Goal: Complete application form: Complete application form

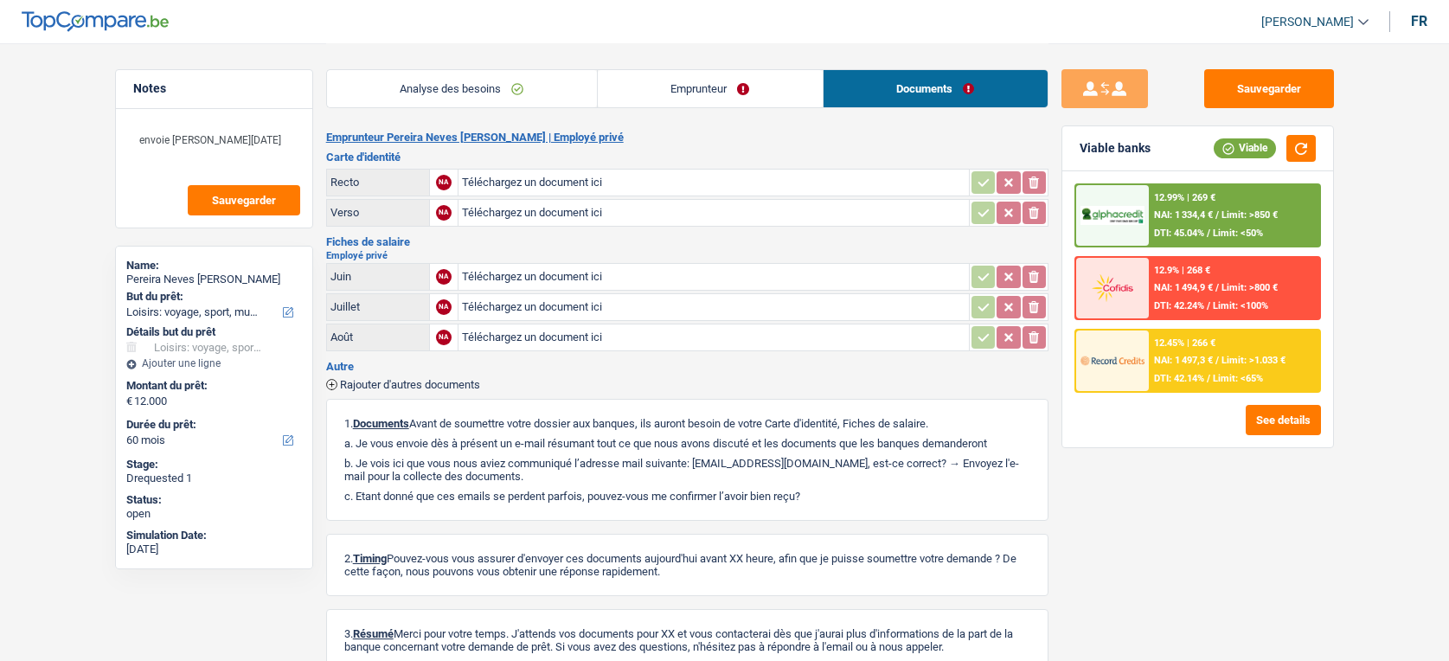
select select "hobbies"
select select "60"
click at [725, 179] on input "Téléchargez un document ici" at bounding box center [713, 183] width 503 height 26
type input "C:\fakepath\2025-09-21_112095.pdf"
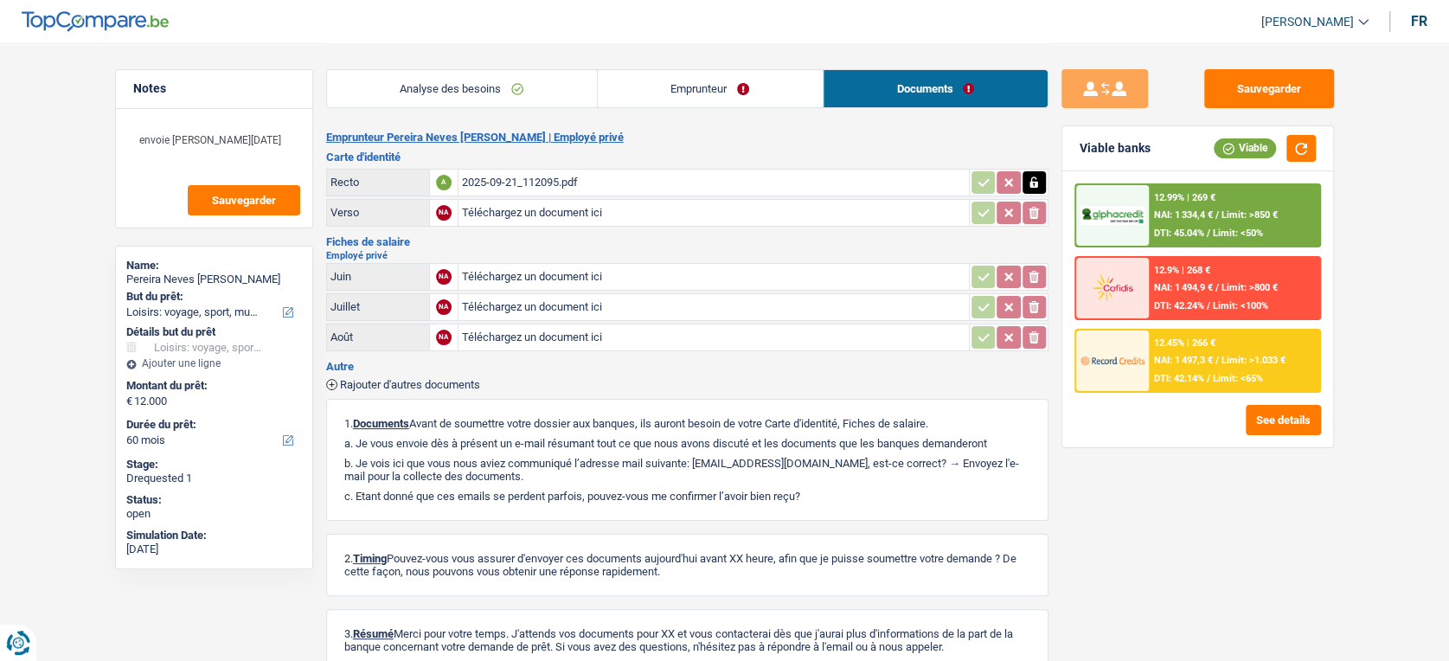
click at [491, 213] on input "Téléchargez un document ici" at bounding box center [713, 213] width 503 height 26
type input "C:\fakepath\2025-09-21_112234.jpg"
click at [559, 177] on div "2025-09-21_112095.pdf" at bounding box center [713, 183] width 503 height 26
click at [1285, 88] on button "Sauvegarder" at bounding box center [1269, 88] width 130 height 39
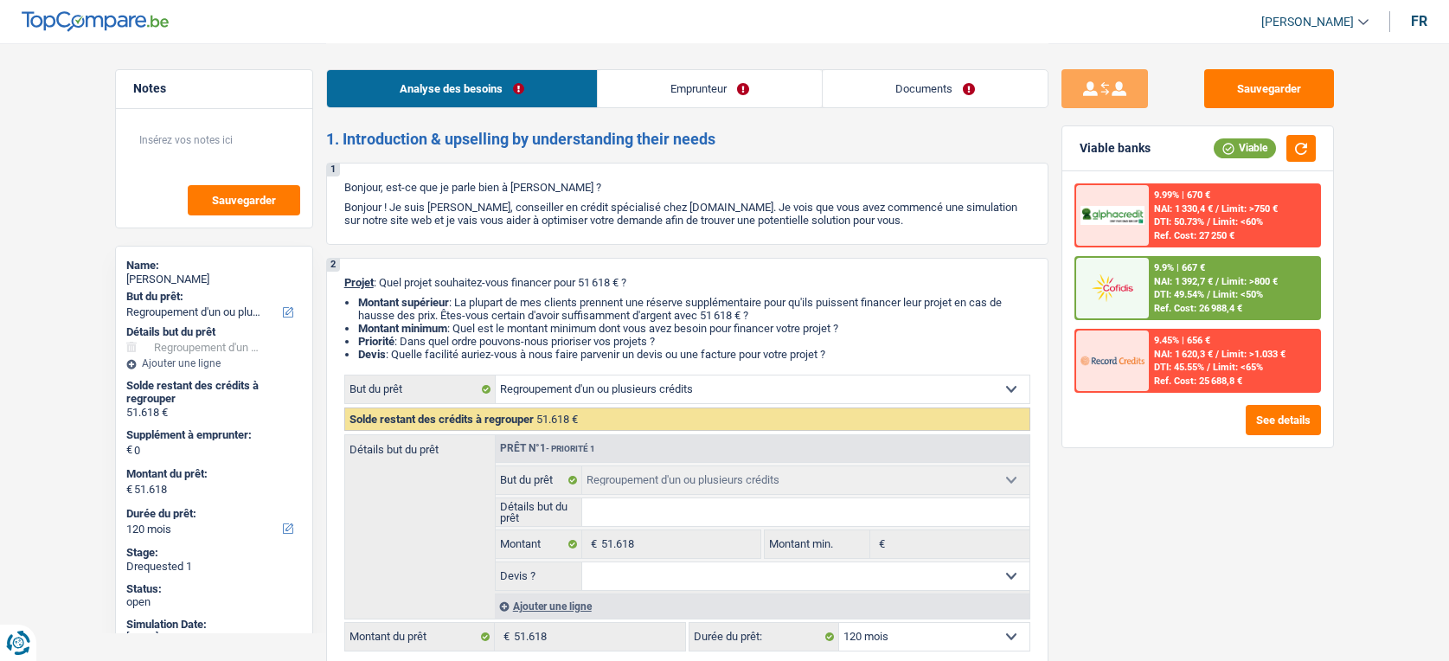
select select "refinancing"
select select "120"
select select "refinancing"
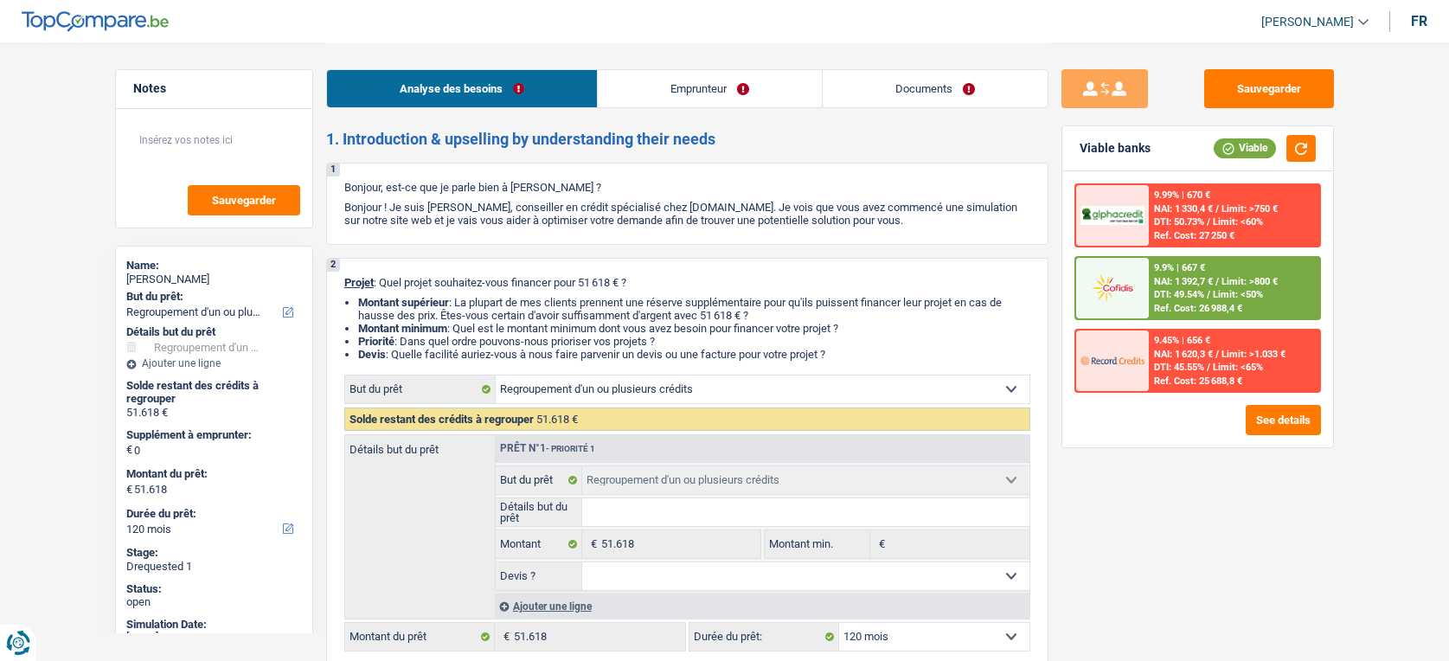
select select "120"
select select "worker"
select select "netSalary"
select select "mealVouchers"
select select "rents"
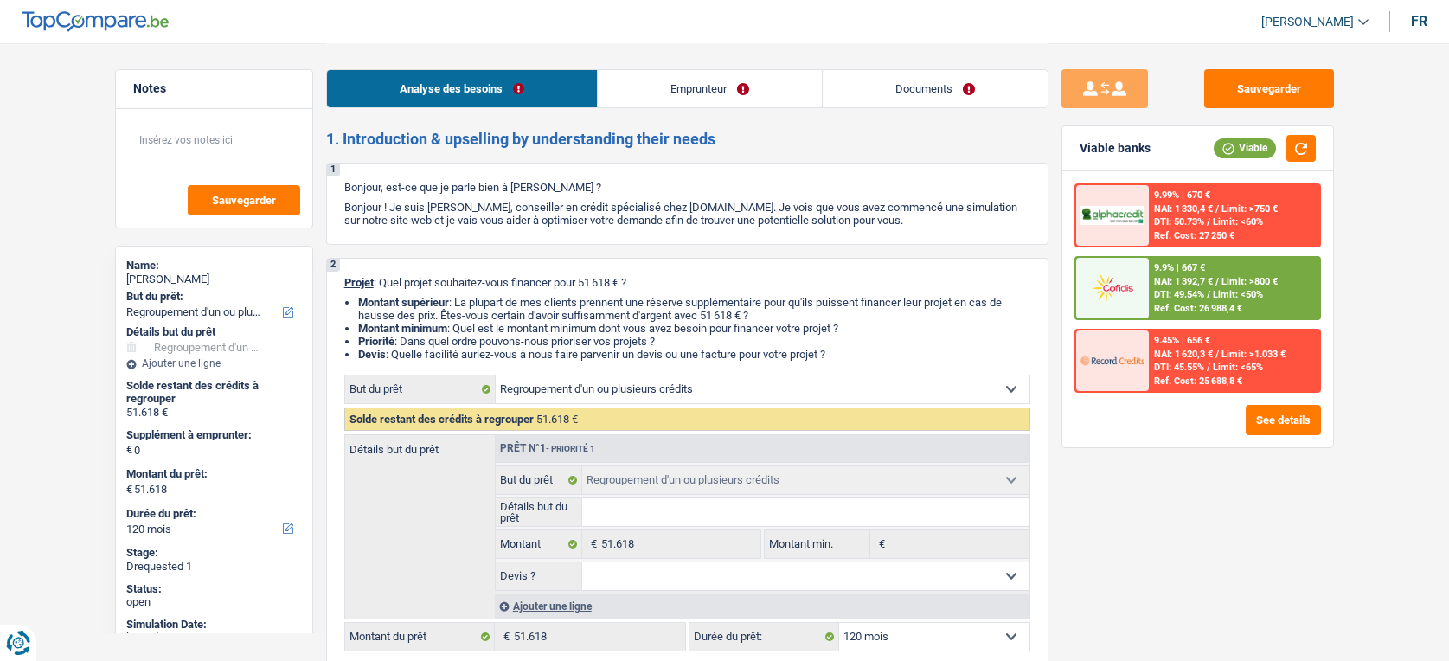
select select "creditConsolidation"
select select "120"
select select "personalLoan"
select select "other"
select select "48"
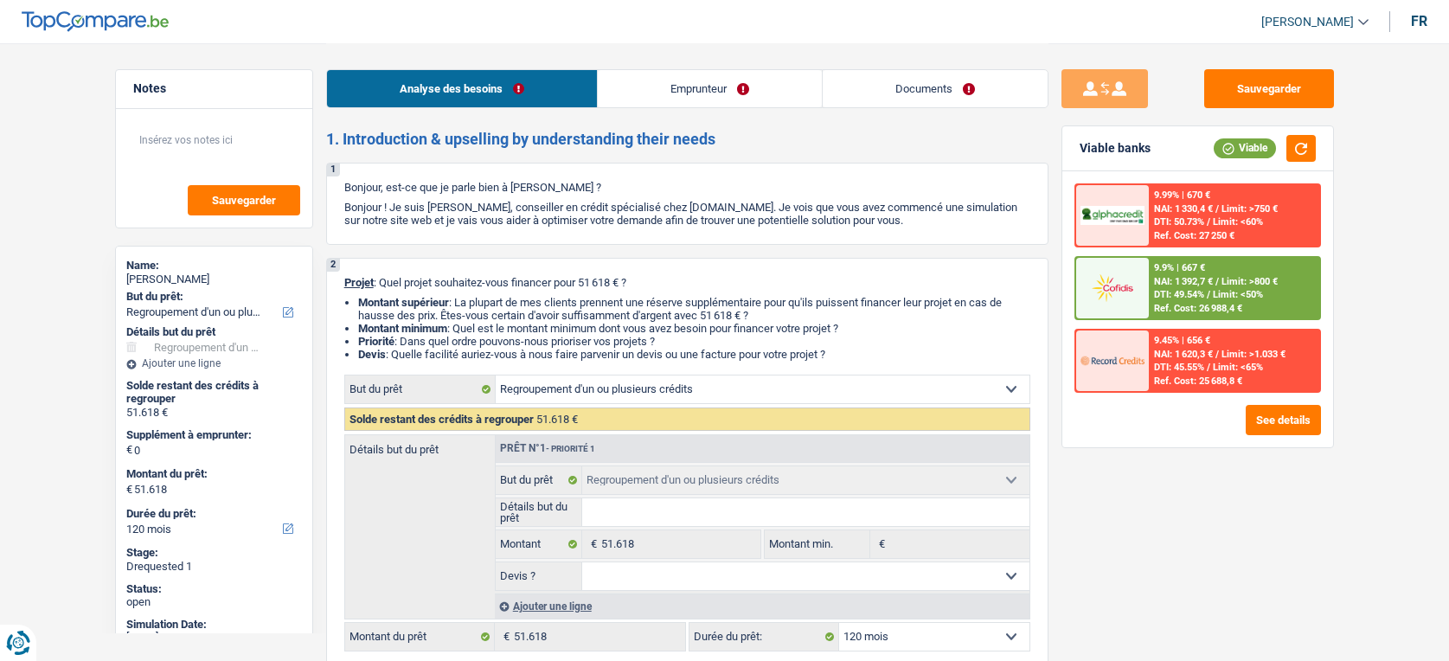
select select "cardOrCredit"
select select "personalLoan"
select select "familyEvent"
select select "60"
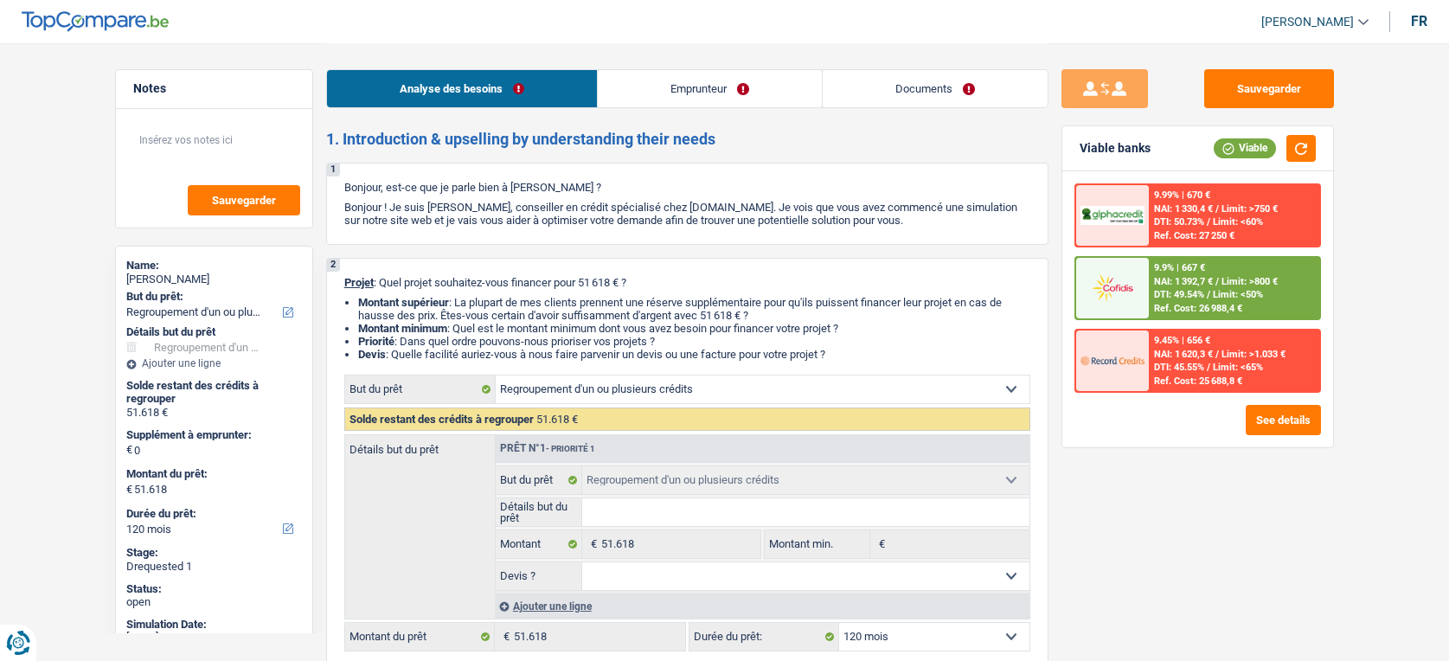
select select "refinancing"
select select "120"
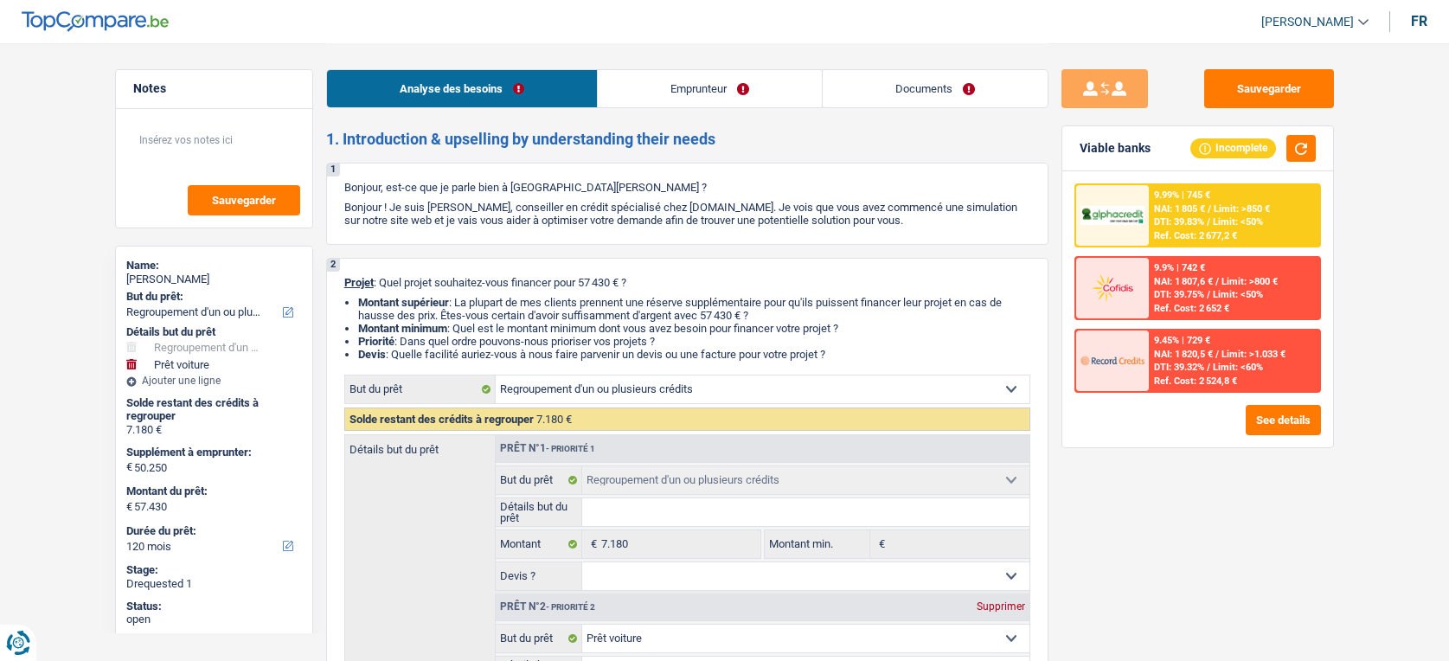
select select "refinancing"
select select "car"
select select "120"
select select "refinancing"
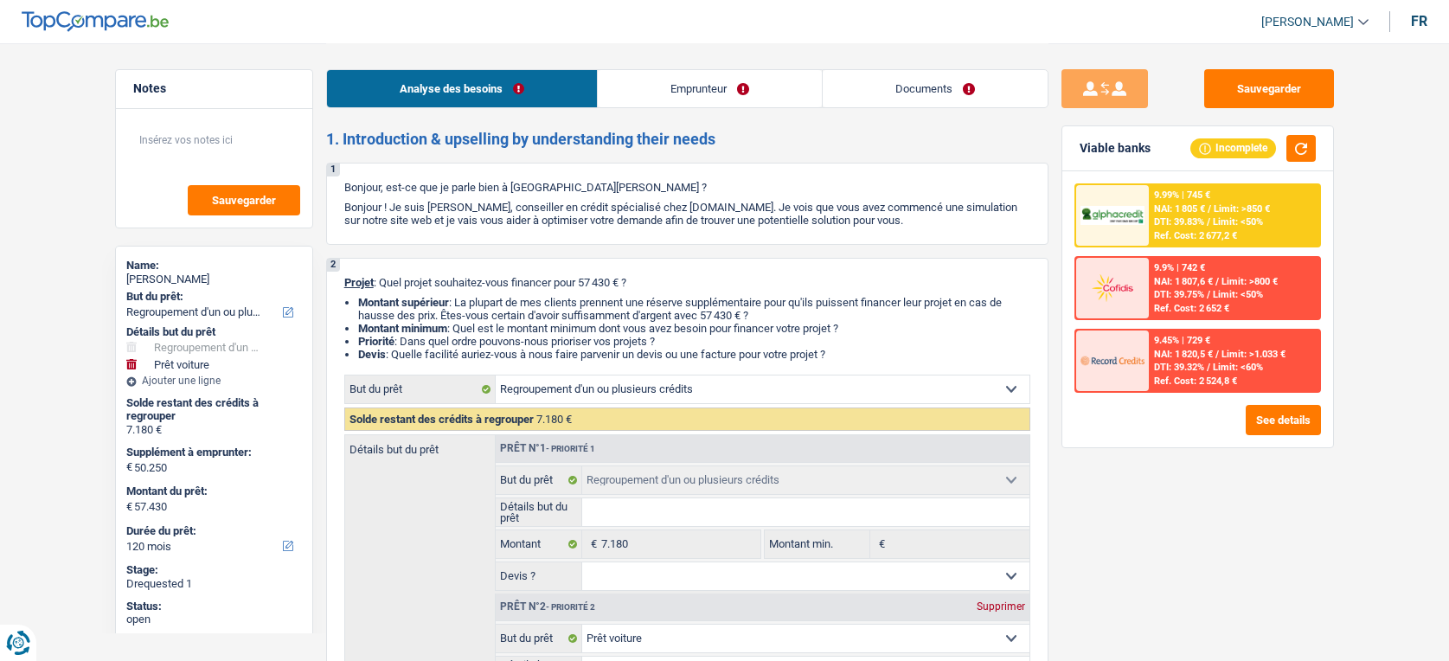
select select "refinancing"
select select "car"
select select "120"
select select "independent"
select select "netSalary"
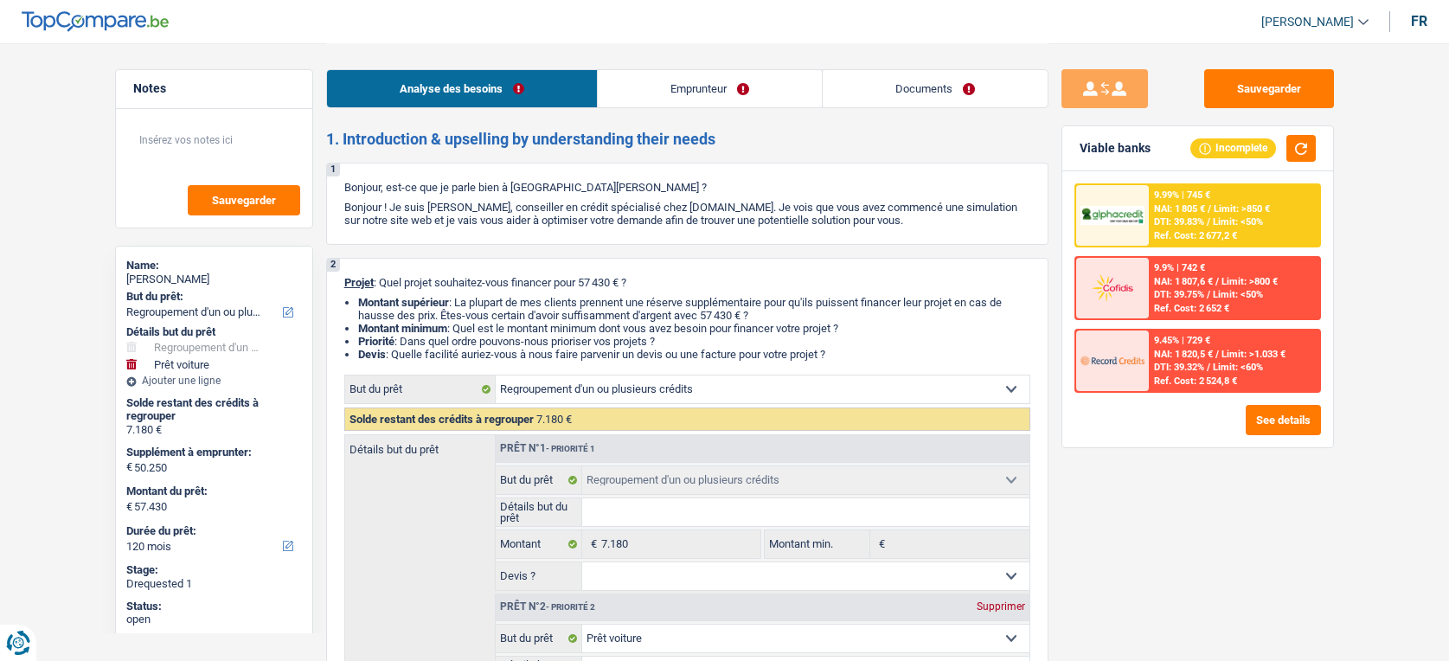
select select "rents"
select select "cardOrCredit"
select select "personalLoan"
select select "other"
select select "84"
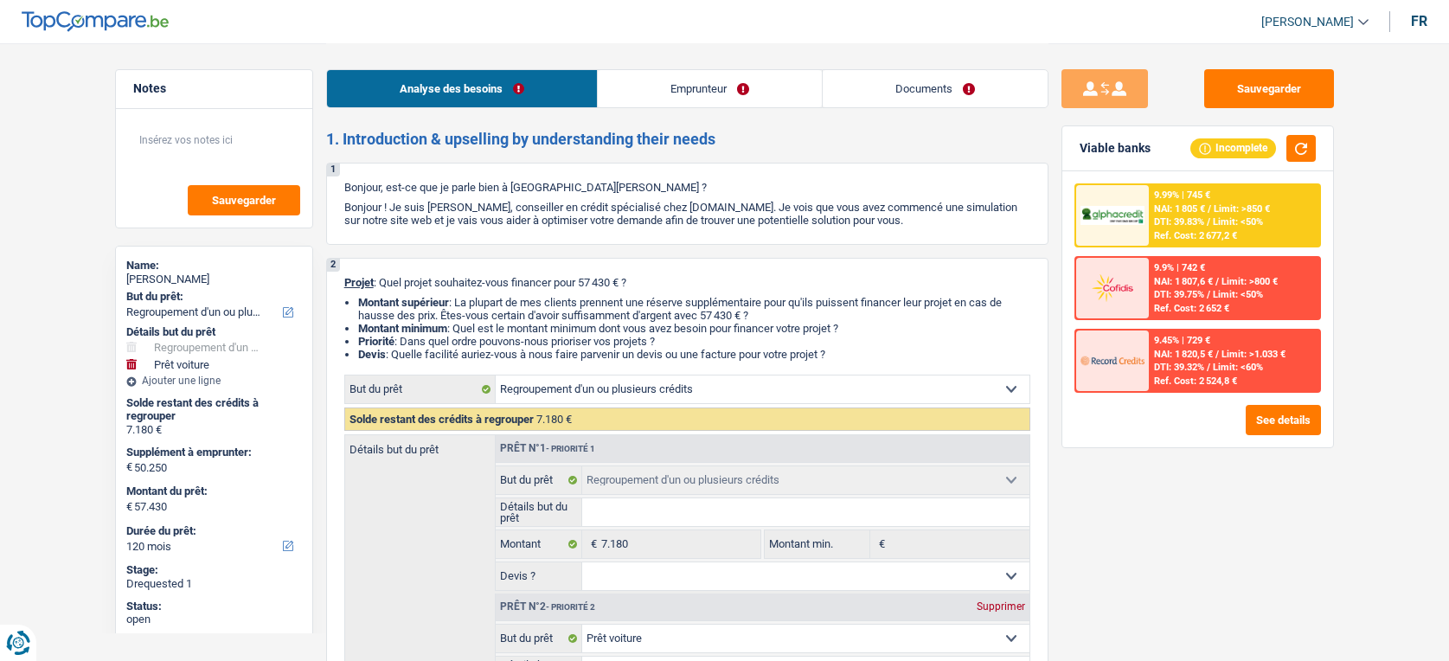
select select "cardOrCredit"
select select "refinancing"
select select "car"
select select "120"
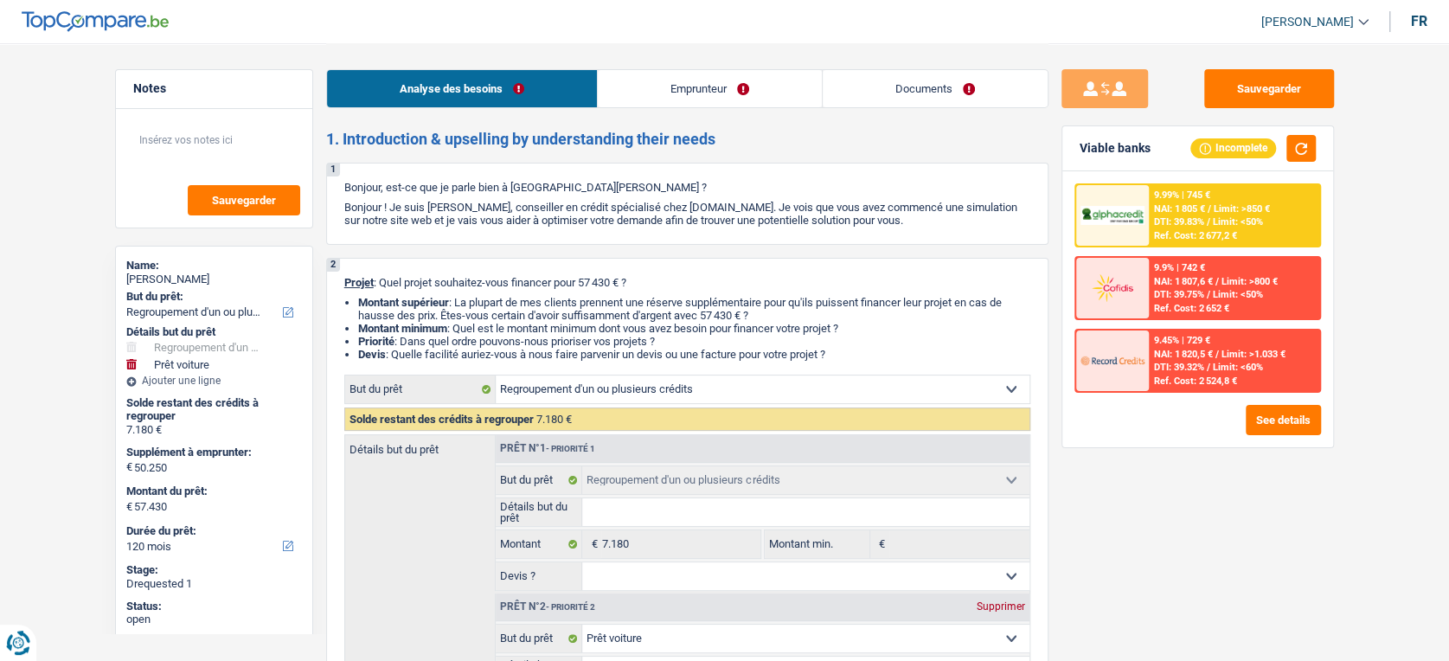
click at [955, 77] on link "Documents" at bounding box center [935, 88] width 225 height 37
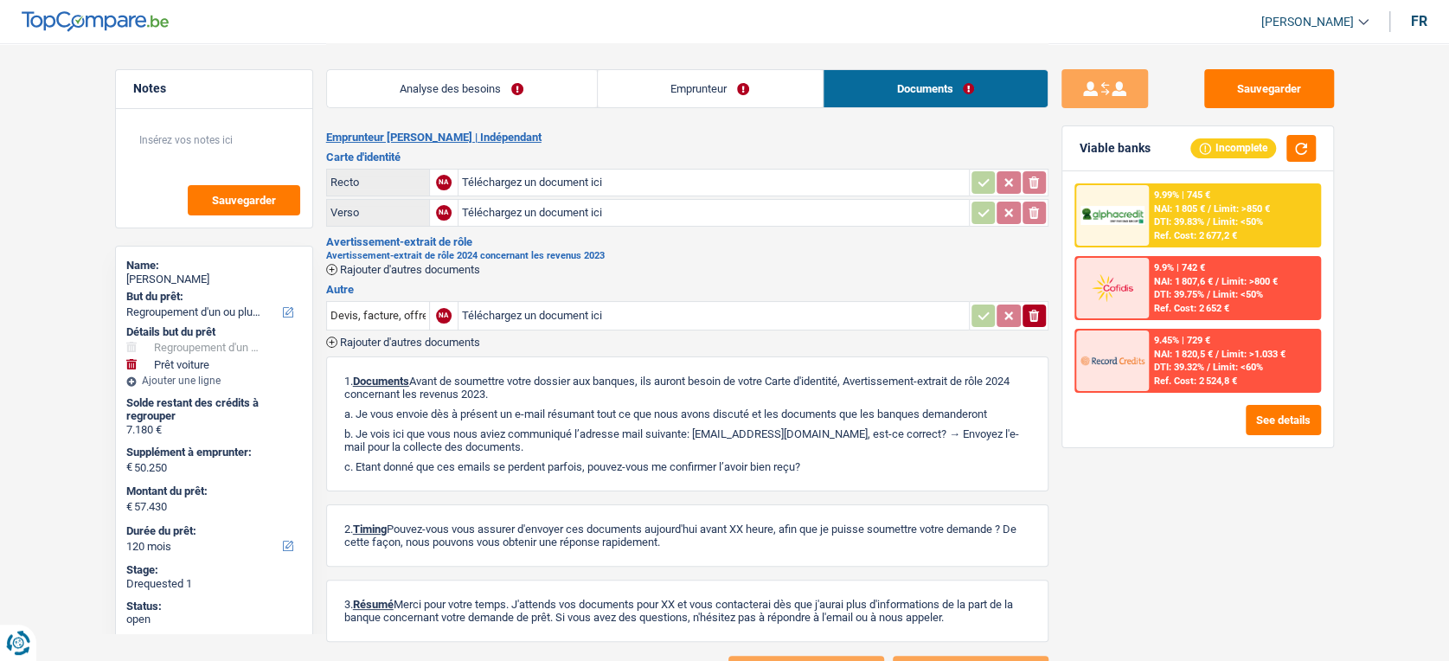
click at [685, 186] on input "Téléchargez un document ici" at bounding box center [713, 183] width 503 height 26
type input "C:\fakepath\1000029193.jpg"
click at [505, 218] on input "Téléchargez un document ici" at bounding box center [713, 213] width 503 height 26
type input "C:\fakepath\1000029194.jpg"
click at [739, 322] on input "Téléchargez un document ici" at bounding box center [713, 316] width 503 height 26
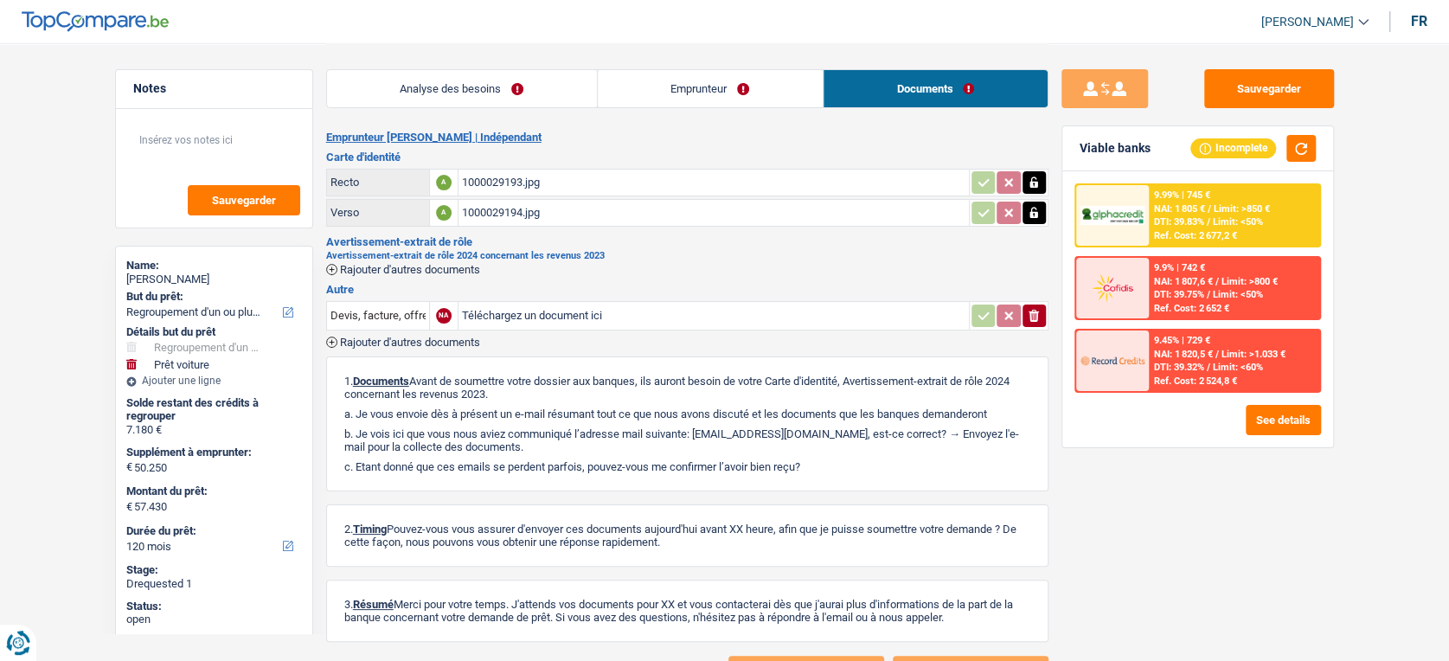
type input "C:\fakepath\Avertissement-extrait de rôle 2024 (4).pdf"
click at [1266, 90] on button "Sauvegarder" at bounding box center [1269, 88] width 130 height 39
click at [1294, 81] on button "Sauvegarder" at bounding box center [1269, 88] width 130 height 39
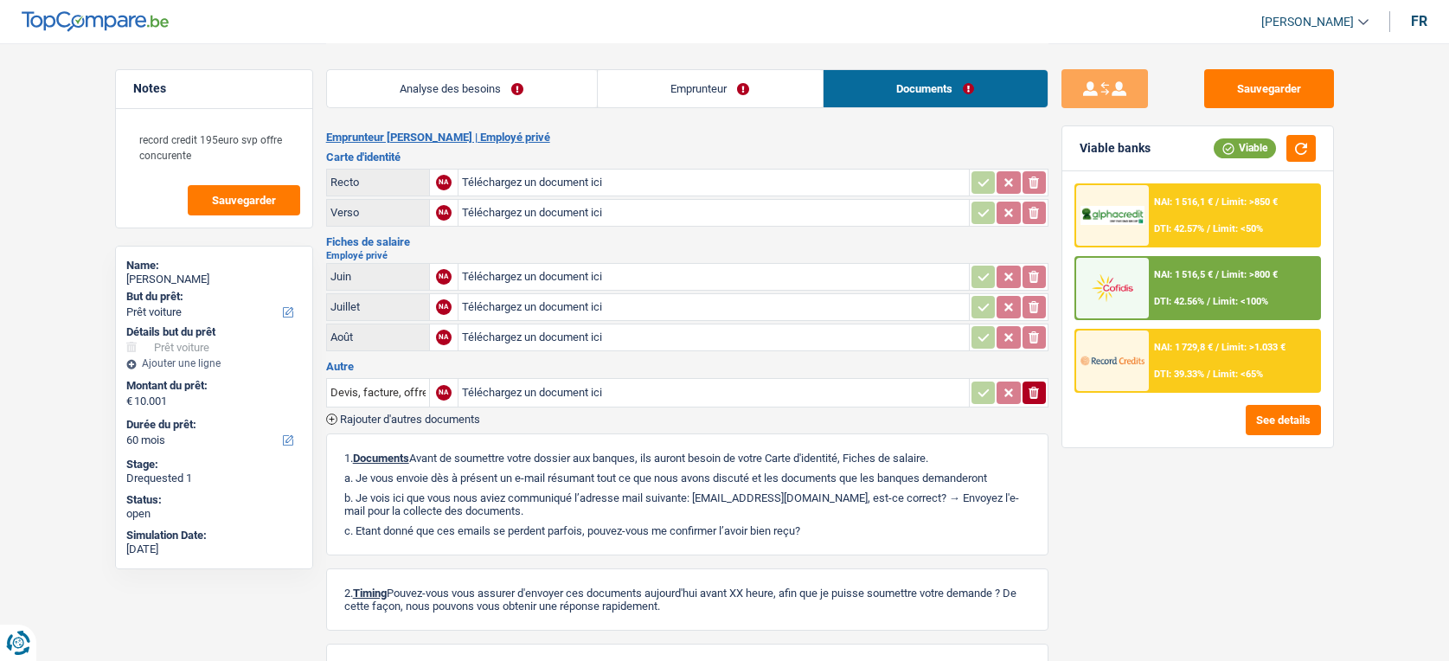
select select "car"
select select "60"
click at [762, 182] on input "Téléchargez un document ici" at bounding box center [713, 183] width 503 height 26
type input "C:\fakepath\2025-09-20_114014.pdf"
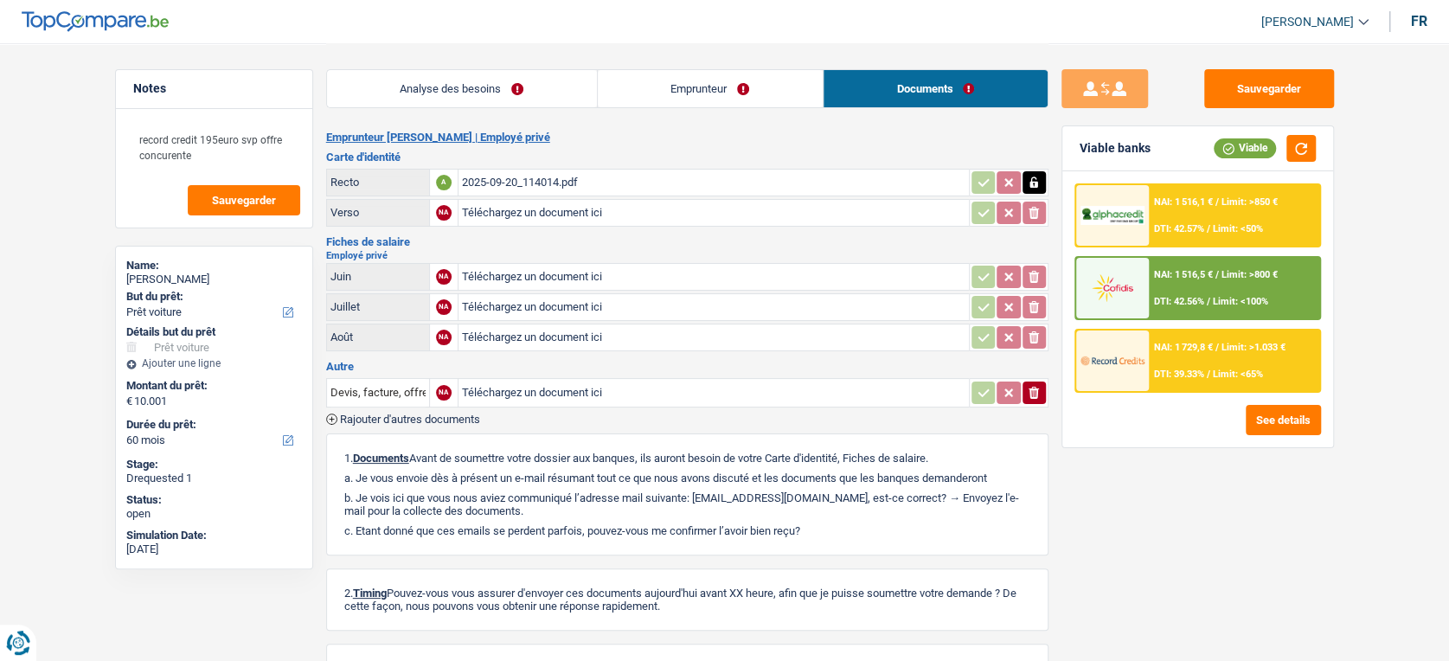
click at [548, 186] on div "2025-09-20_114014.pdf" at bounding box center [713, 183] width 503 height 26
click at [512, 393] on input "Téléchargez un document ici" at bounding box center [713, 393] width 503 height 26
type input "C:\fakepath\Reçu_2025-09-20_112155.pdf"
click at [442, 413] on span "Rajouter d'autres documents" at bounding box center [410, 418] width 140 height 11
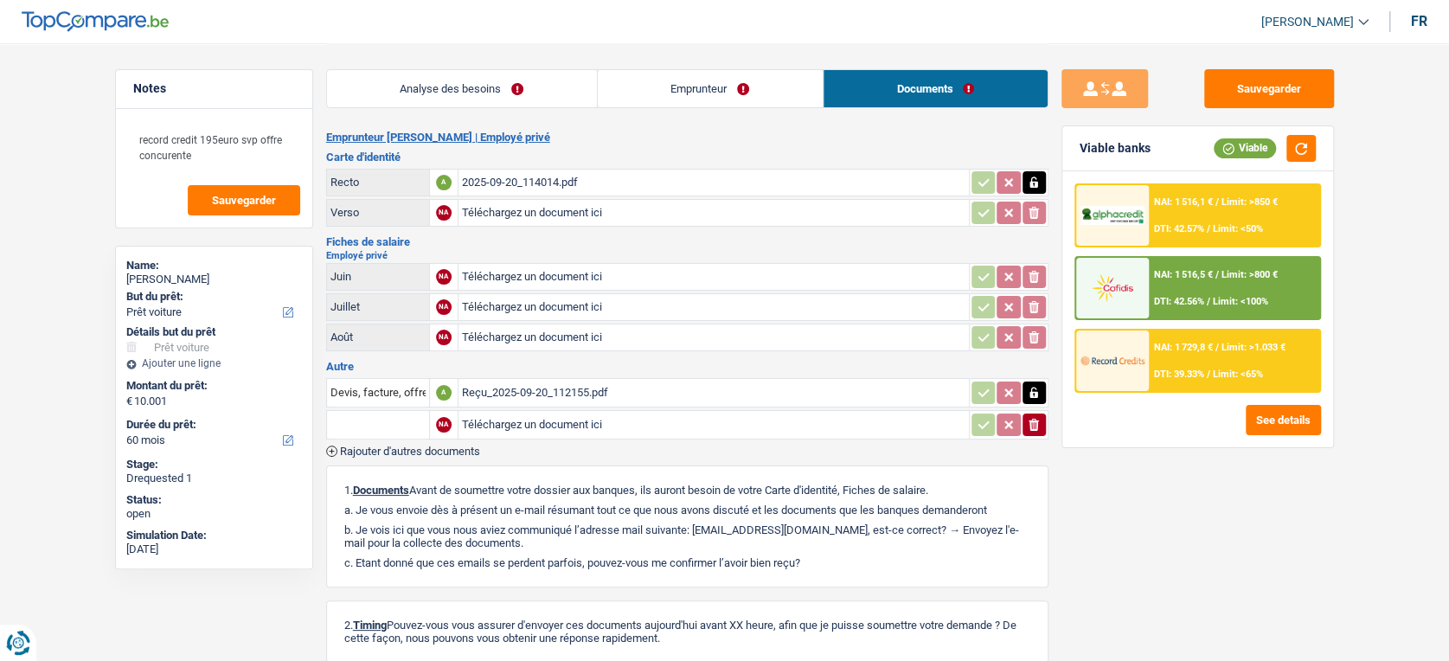
click at [406, 420] on input "text" at bounding box center [377, 425] width 95 height 28
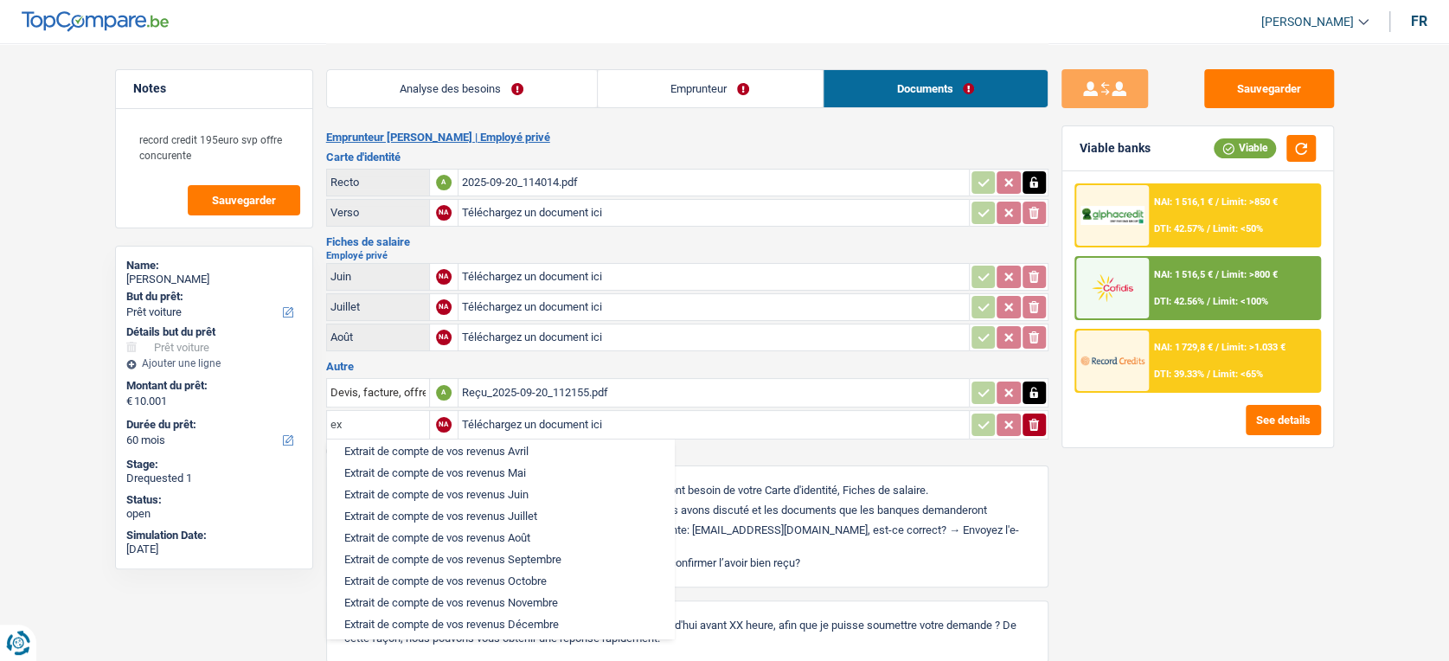
scroll to position [167, 0]
click at [537, 551] on li "Extrait de compte de vos revenus Septembre" at bounding box center [501, 552] width 330 height 22
type input "Extrait de compte de vos revenus Septembre"
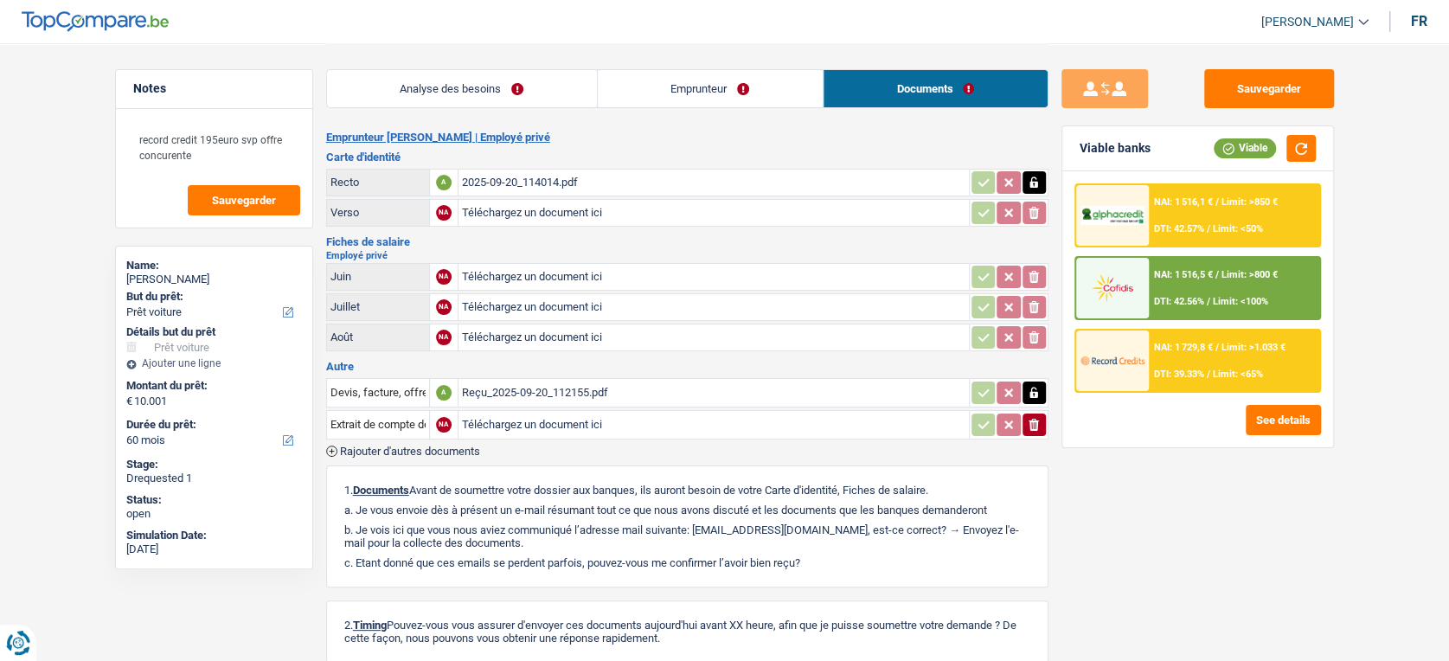
click at [584, 416] on input "Téléchargez un document ici" at bounding box center [713, 425] width 503 height 26
type input "C:\fakepath\Reçu_2025-09-20_114350.pdf"
click at [671, 430] on input "Téléchargez un document ici" at bounding box center [713, 425] width 503 height 26
click at [1288, 96] on button "Sauvegarder" at bounding box center [1269, 88] width 130 height 39
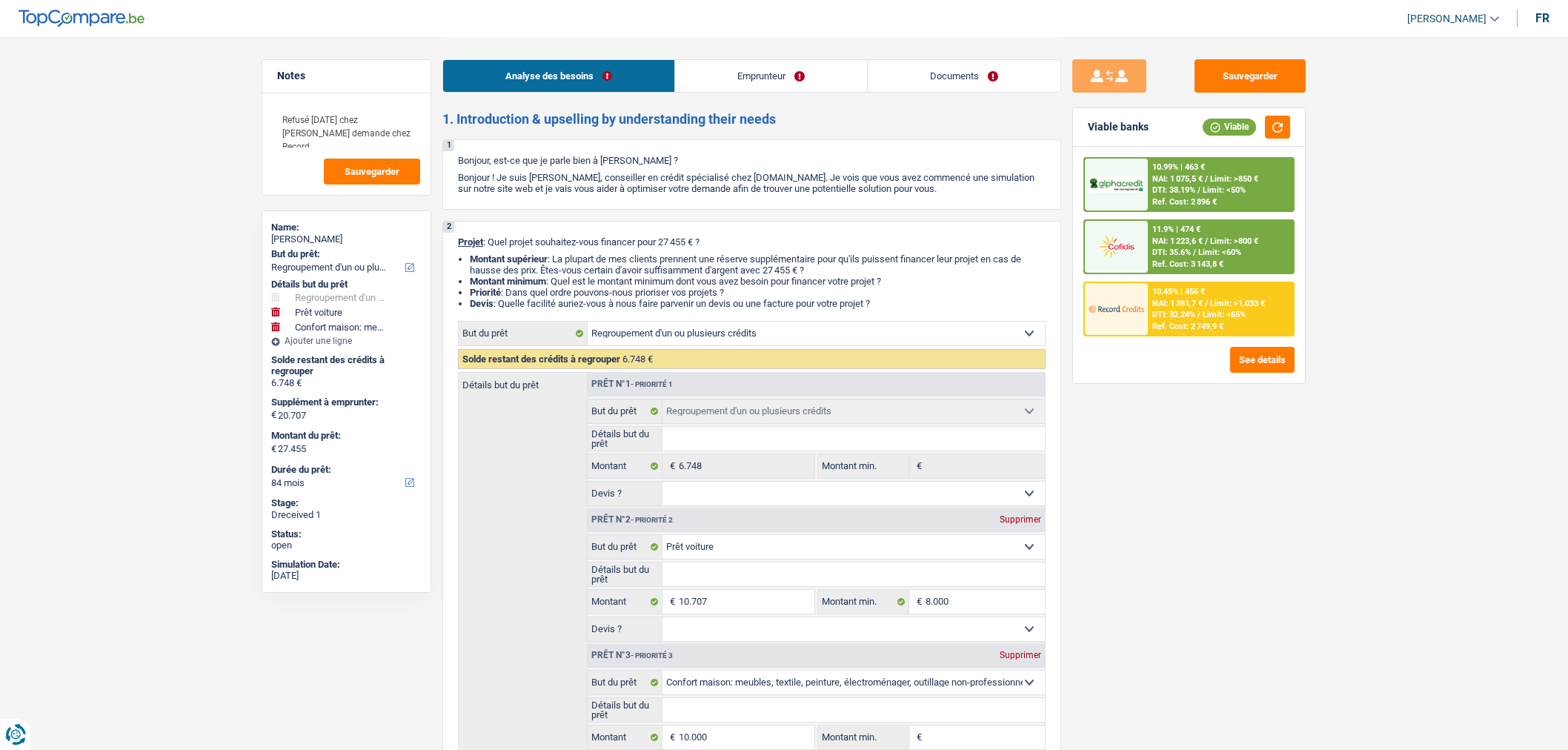
select select "refinancing"
select select "car"
select select "household"
select select "84"
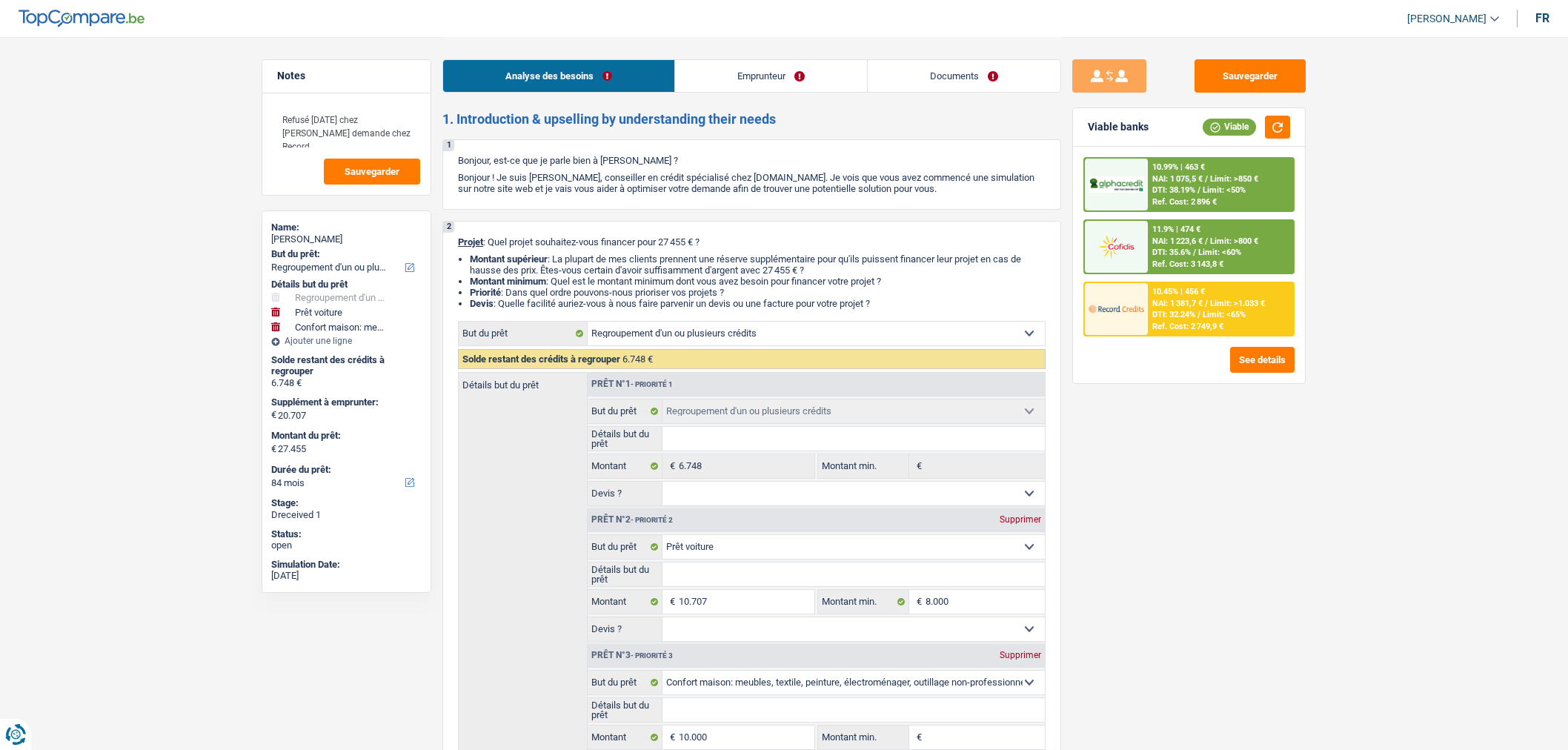
select select "refinancing"
select select "car"
select select "household"
select select "84"
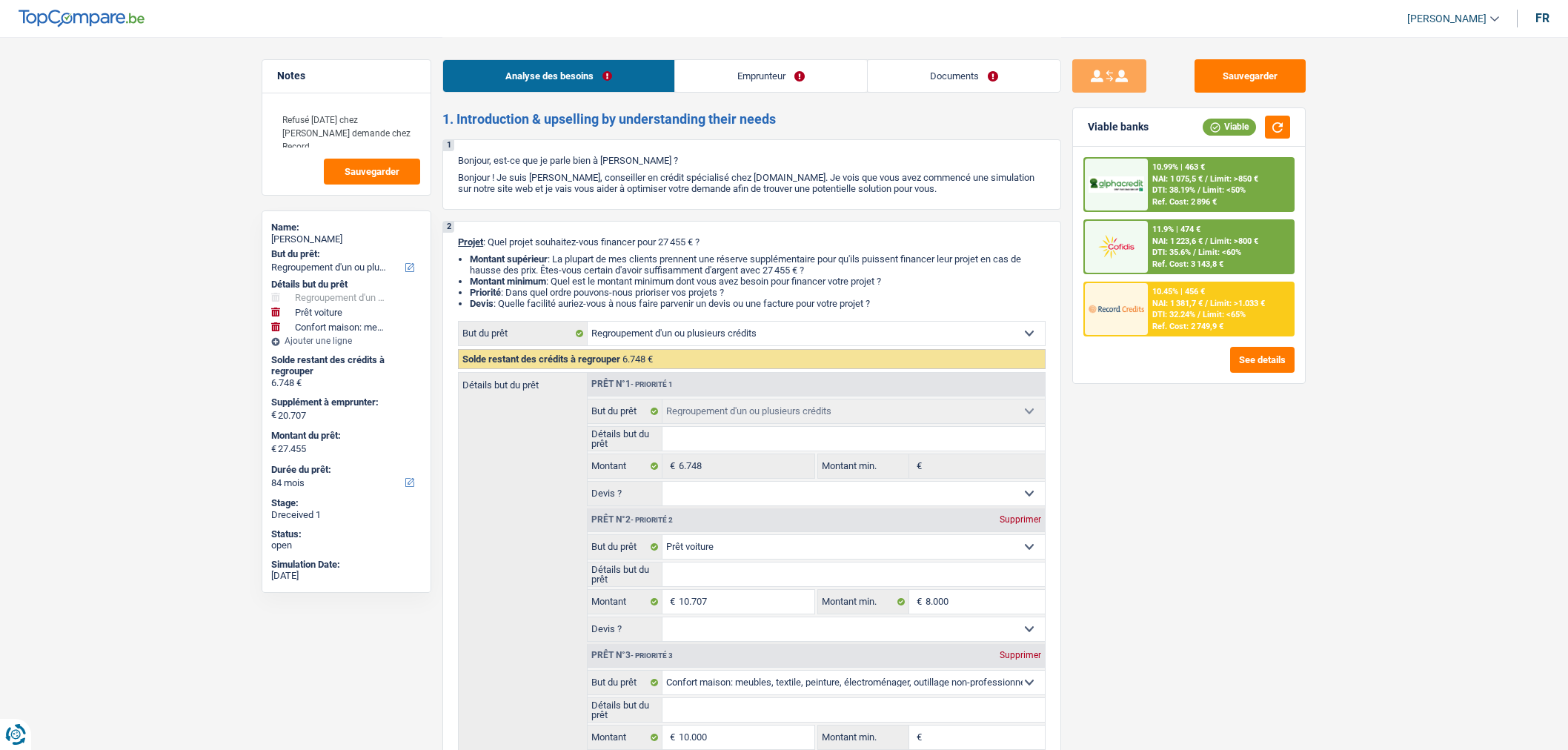
select select "worker"
select select "netSalary"
select select "mealVouchers"
select select "concierge"
select select "personalLoan"
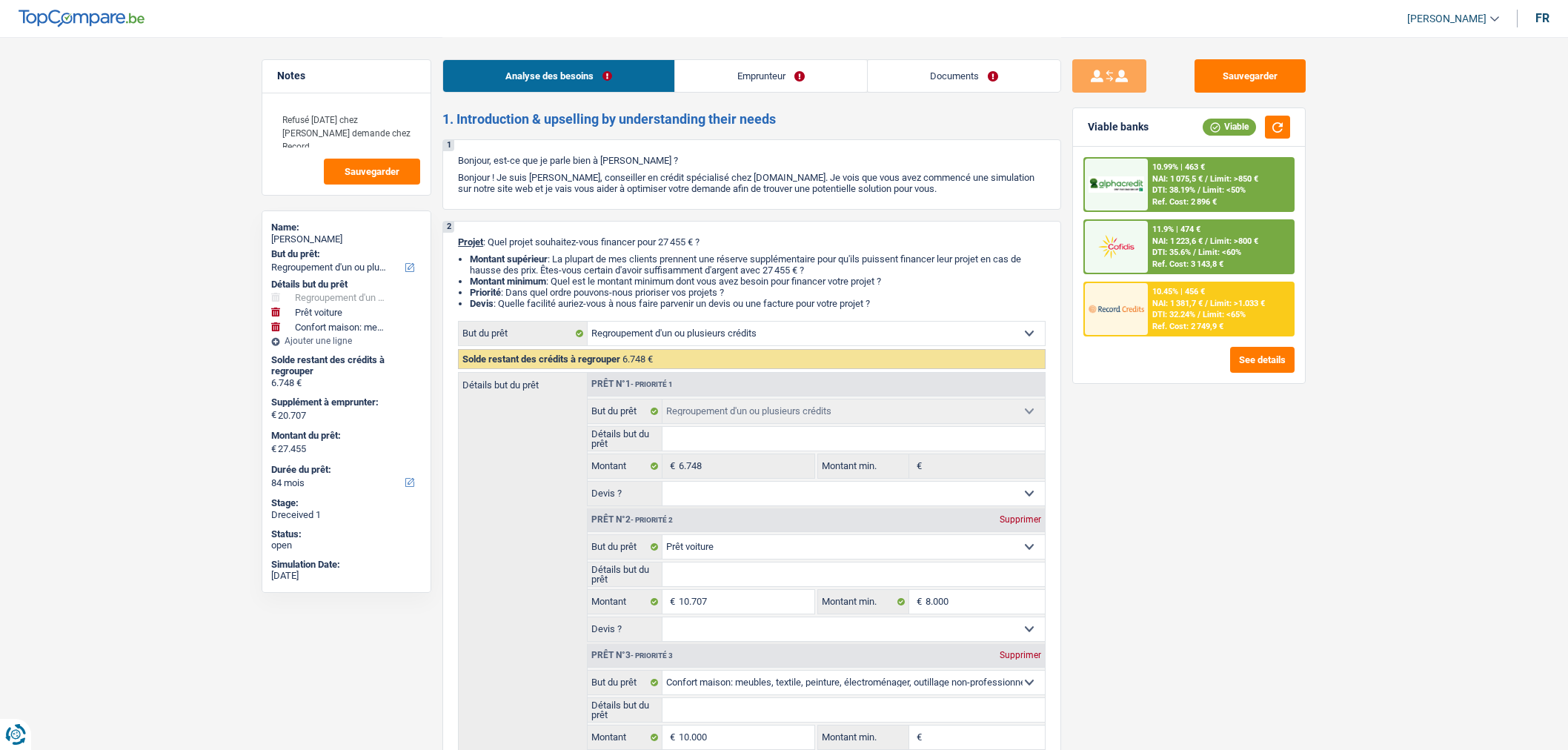
select select "other"
select select "60"
select select "personalLoan"
select select "other"
select select "60"
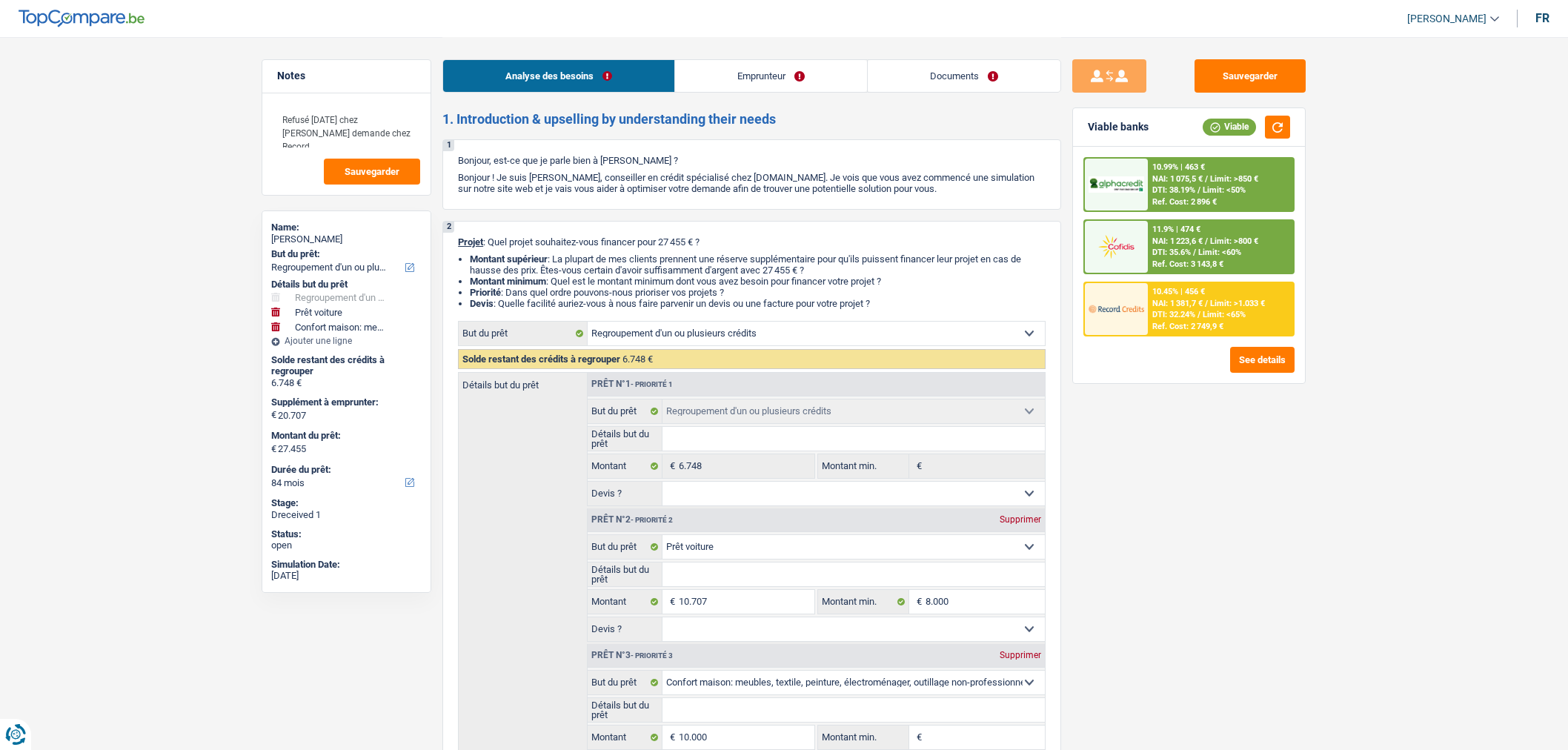
select select "cardOrCredit"
select select "refinancing"
select select "car"
select select "household"
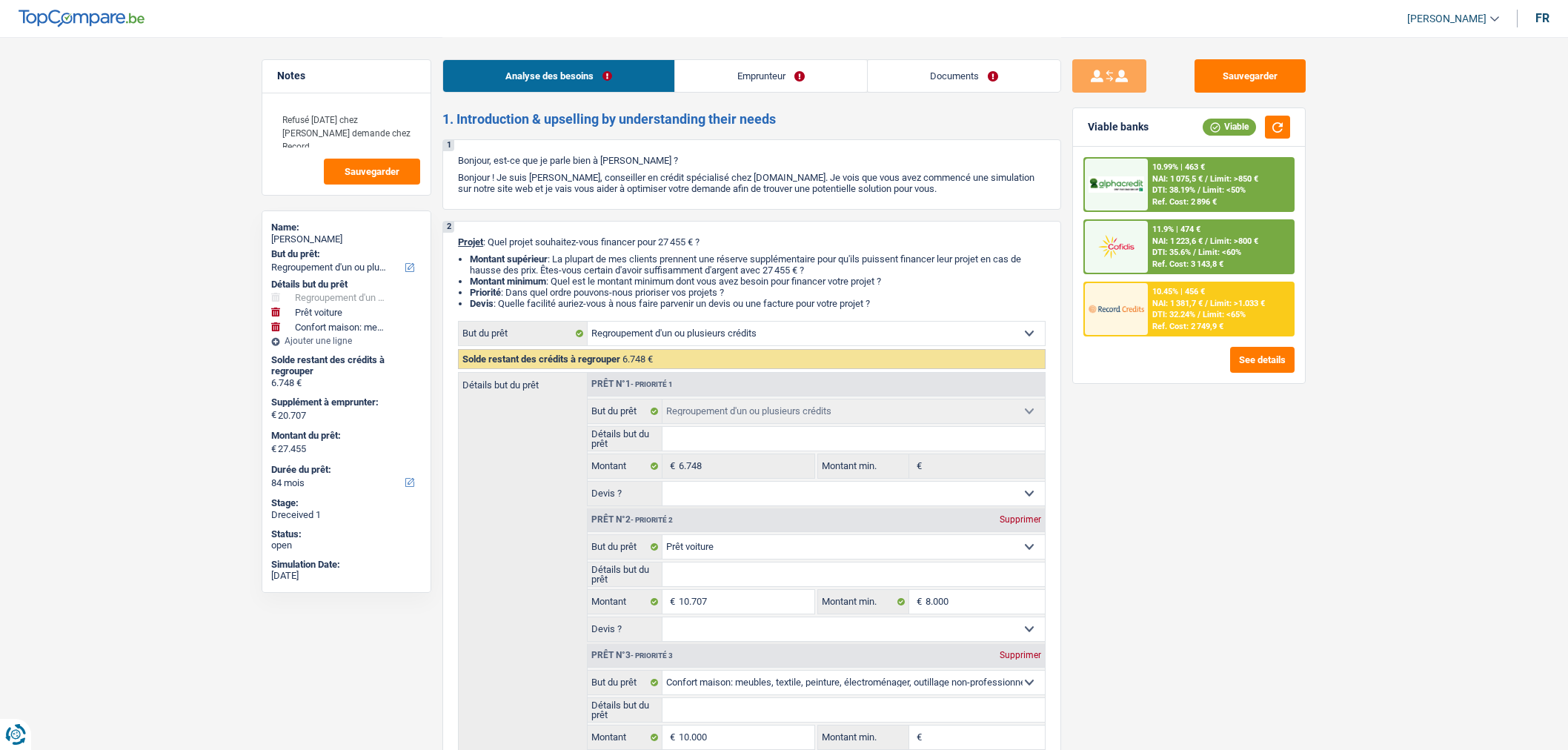
select select "84"
click at [953, 77] on link "Documents" at bounding box center [964, 75] width 193 height 32
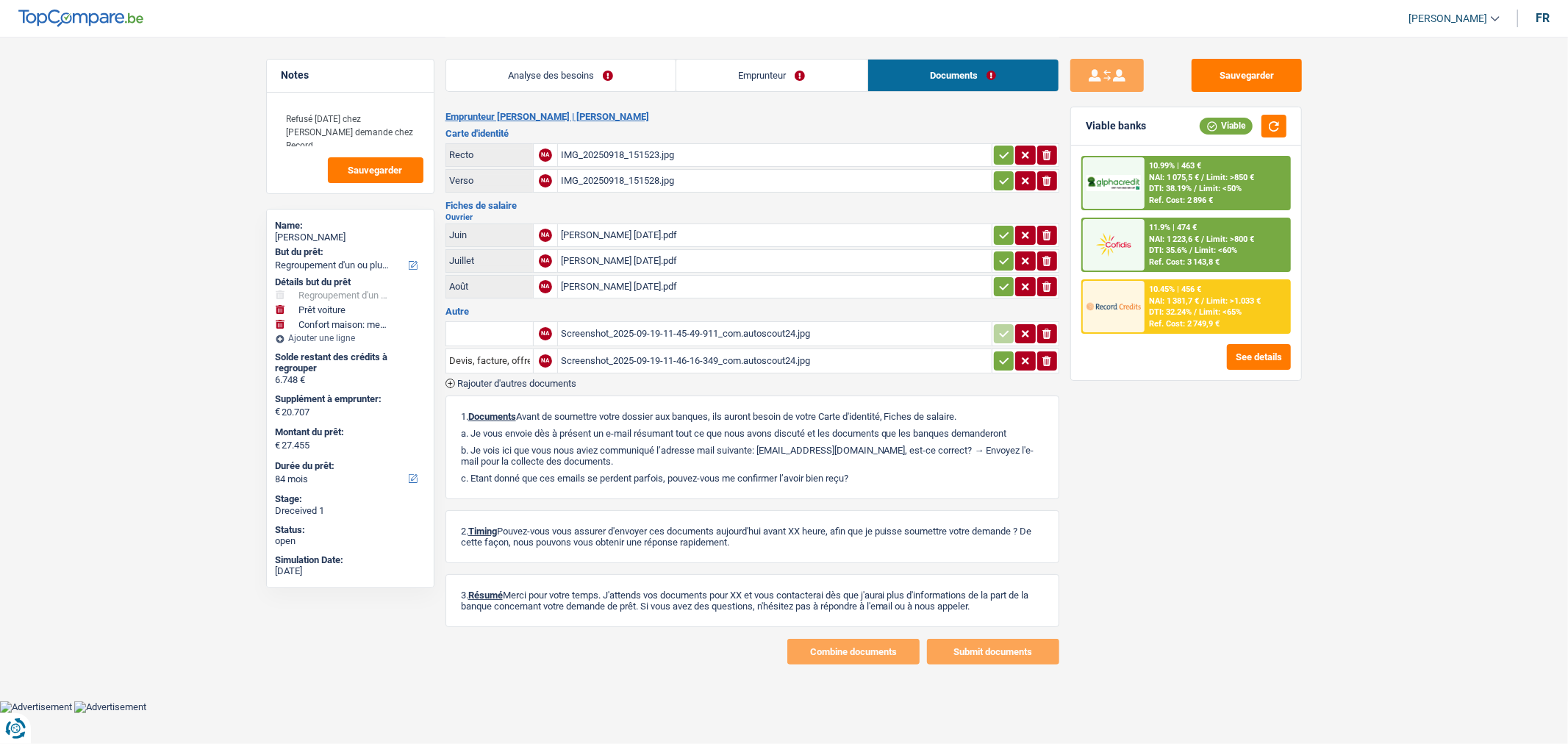
click at [717, 324] on div "Screenshot_2025-09-19-11-45-49-911_com.autoscout24.jpg" at bounding box center [774, 334] width 427 height 22
click at [614, 359] on div "Screenshot_2025-09-19-11-46-16-349_com.autoscout24.jpg" at bounding box center [774, 361] width 427 height 22
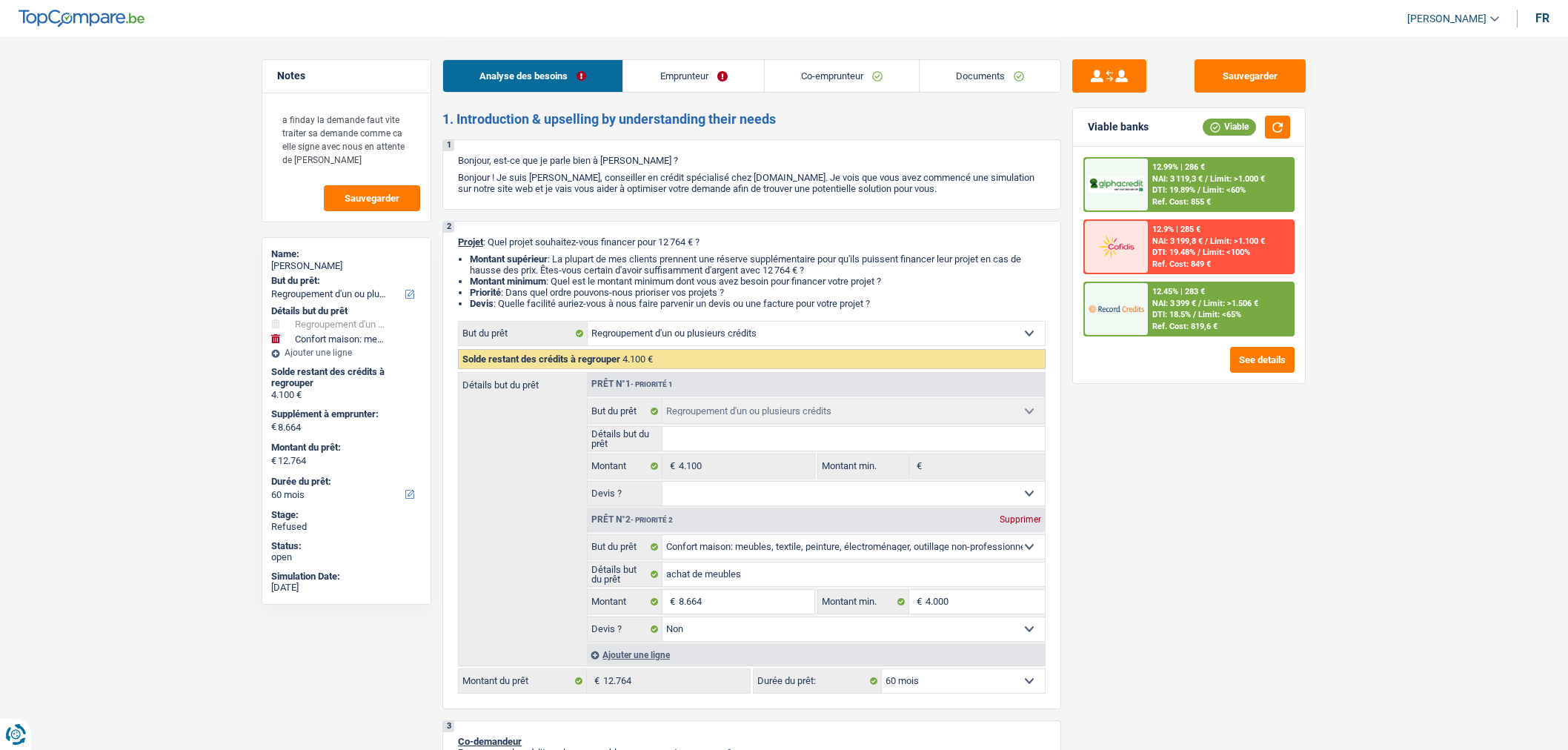
select select "refinancing"
select select "household"
select select "60"
select select "refinancing"
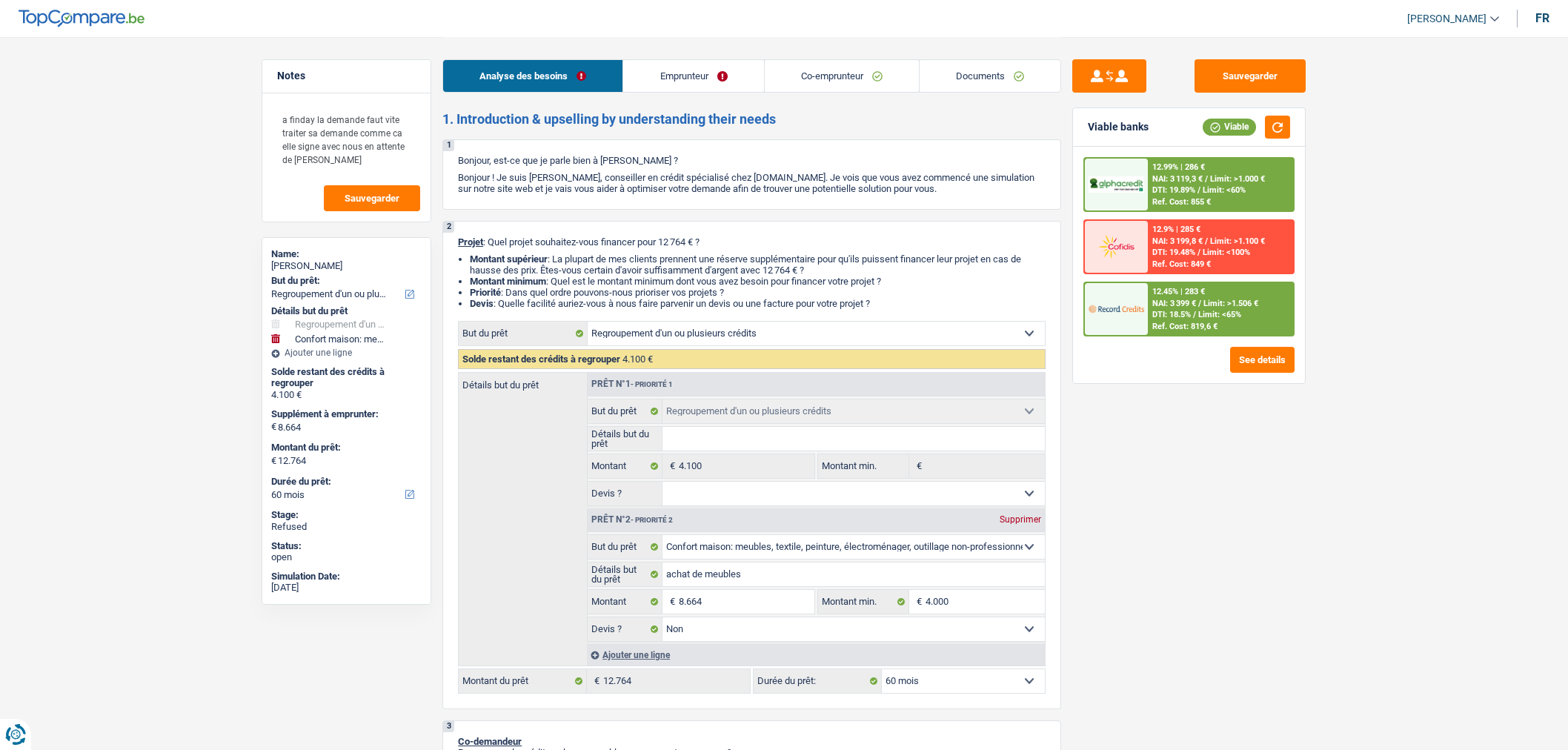
select select "refinancing"
select select "household"
select select "false"
select select "60"
select select "unemployed"
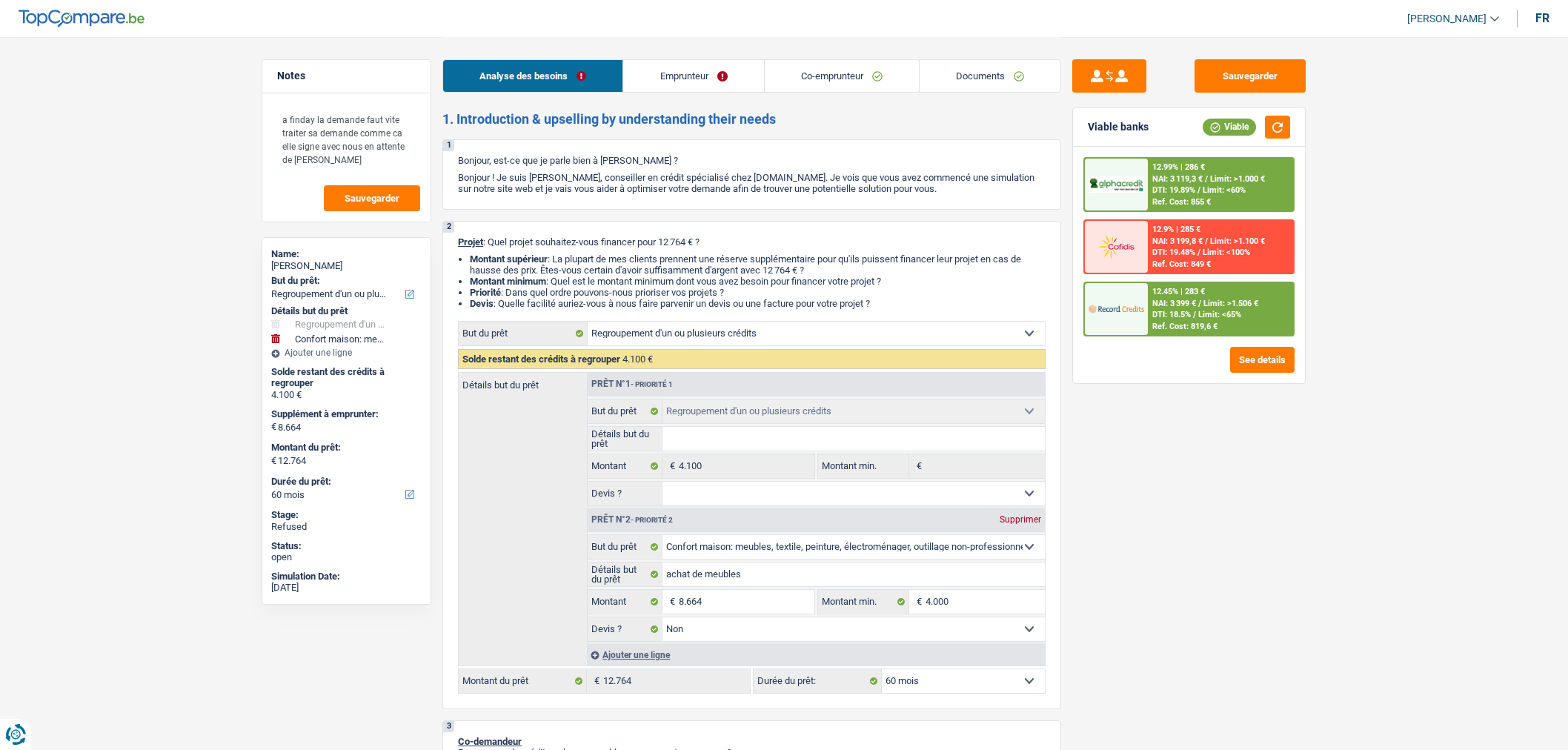
select select "worker"
select select "unemployment"
select select "netSalary"
select select "mealVouchers"
select select "rents"
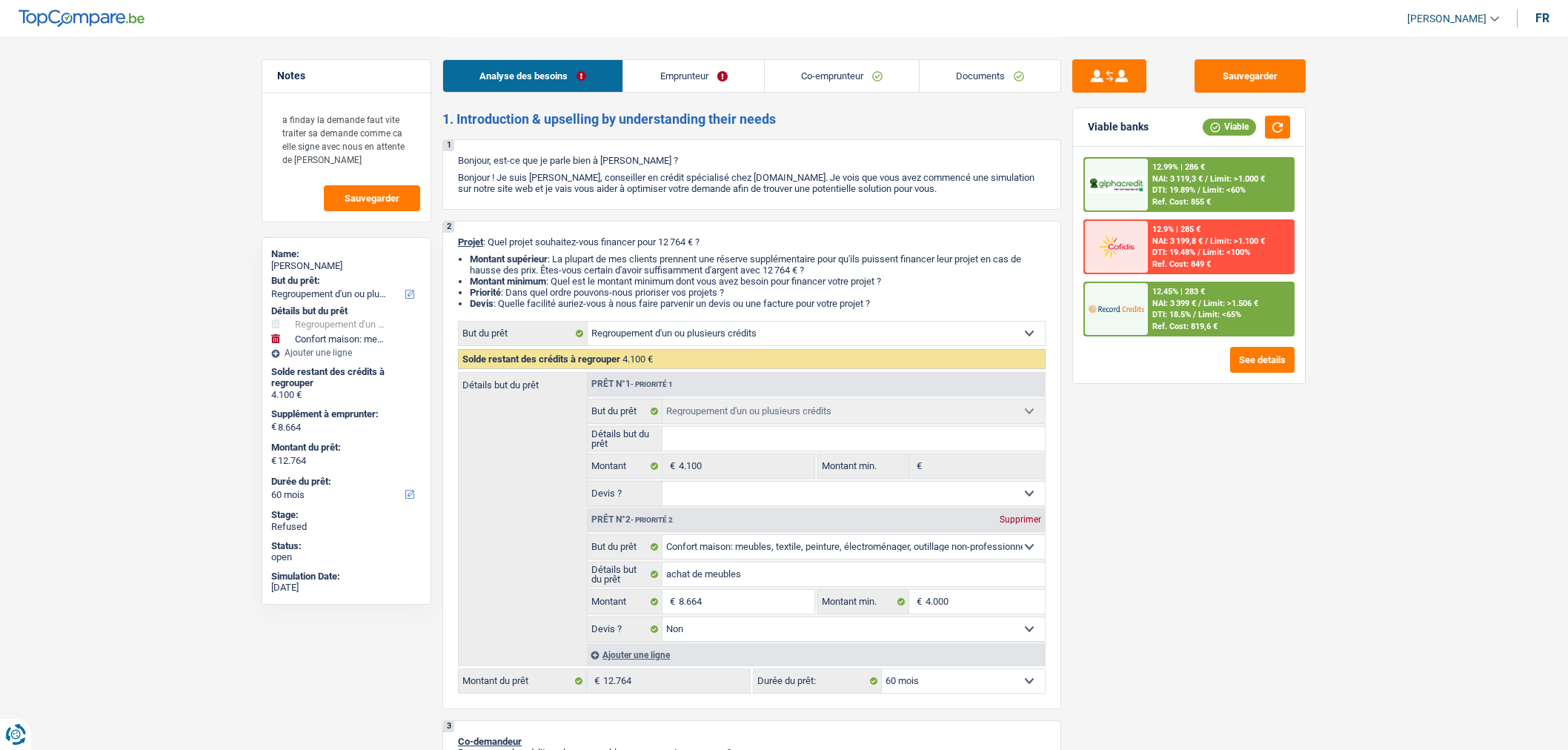
select select "carLoan"
select select "36"
select select "personalLoan"
select select "other"
select select "36"
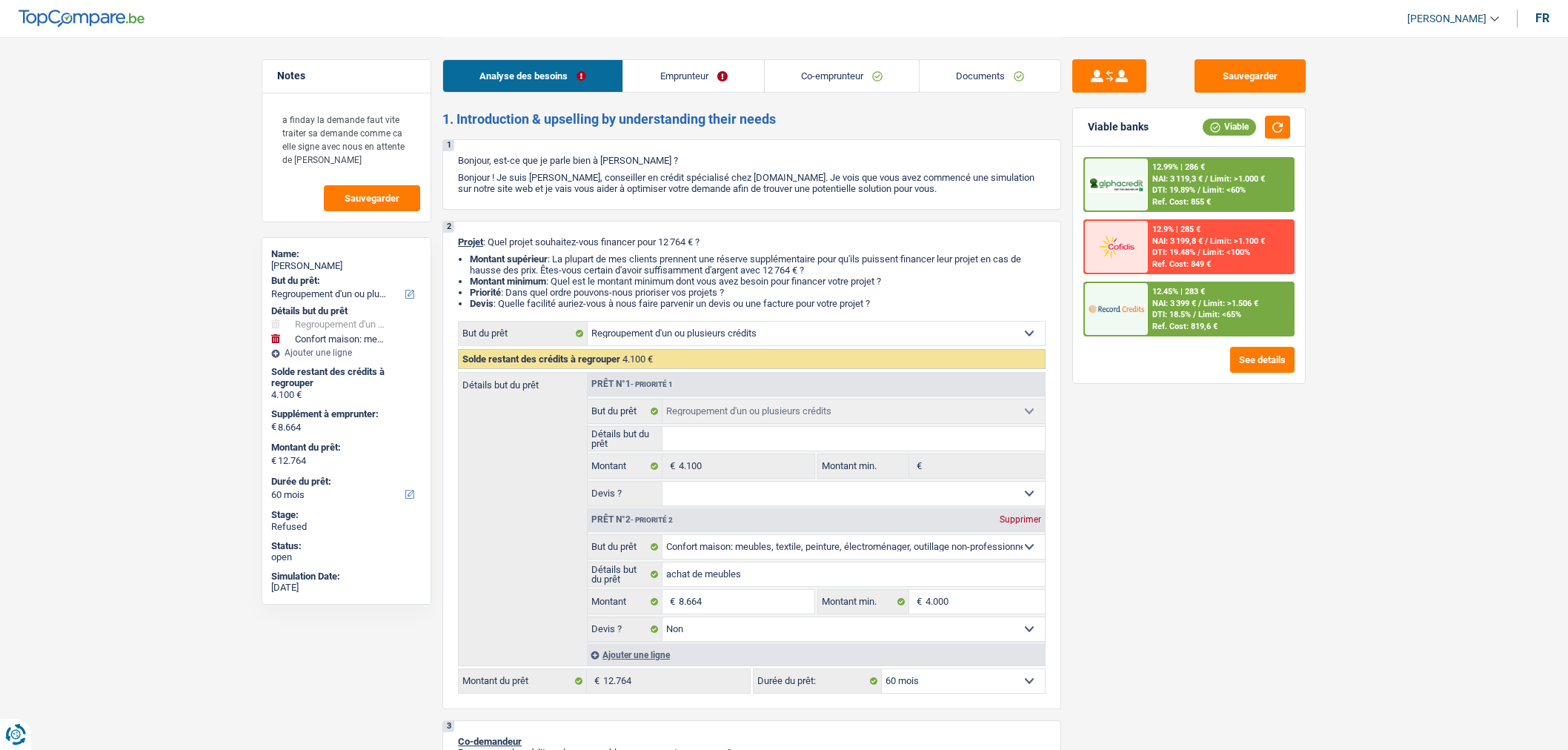
select select "cardOrCredit"
select select "refinancing"
select select "household"
select select "false"
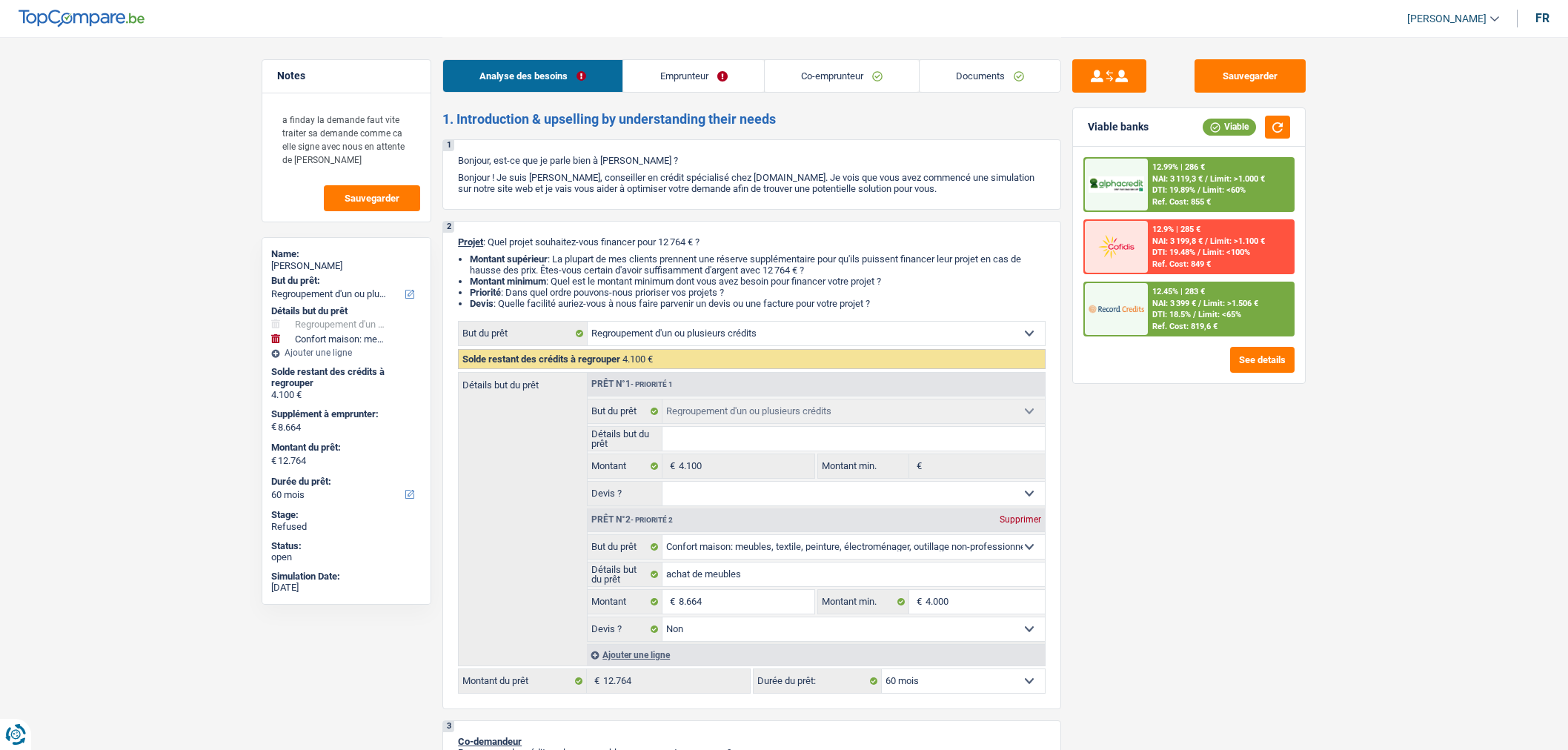
select select "60"
